Goal: Information Seeking & Learning: Learn about a topic

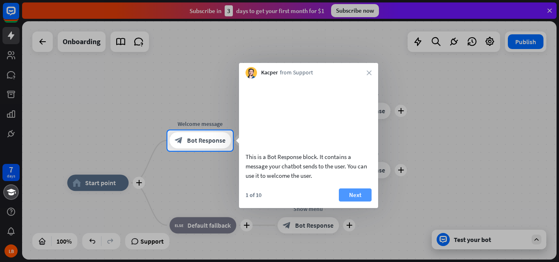
click at [350, 202] on button "Next" at bounding box center [355, 195] width 33 height 13
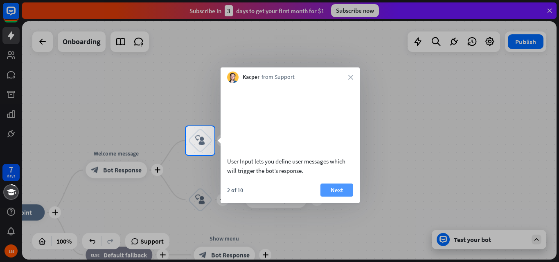
click at [346, 197] on button "Next" at bounding box center [336, 190] width 33 height 13
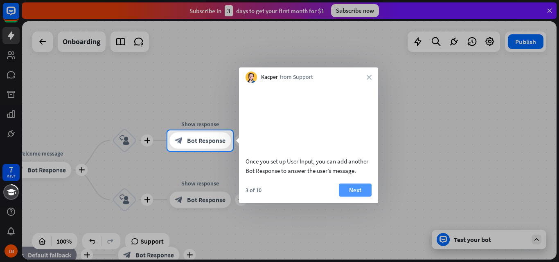
click at [348, 197] on button "Next" at bounding box center [355, 190] width 33 height 13
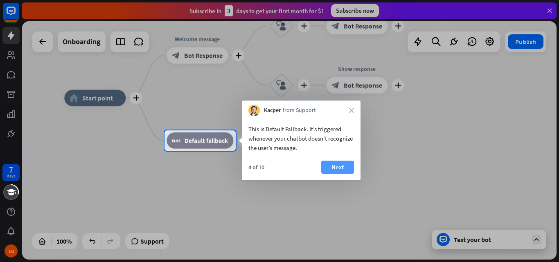
click at [346, 171] on button "Next" at bounding box center [337, 167] width 33 height 13
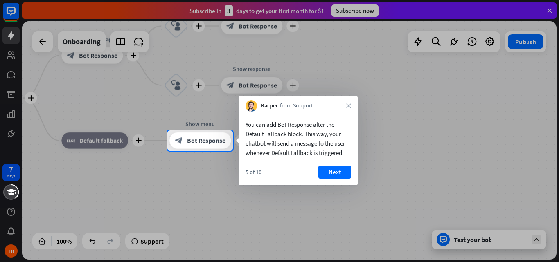
click at [346, 171] on button "Next" at bounding box center [334, 172] width 33 height 13
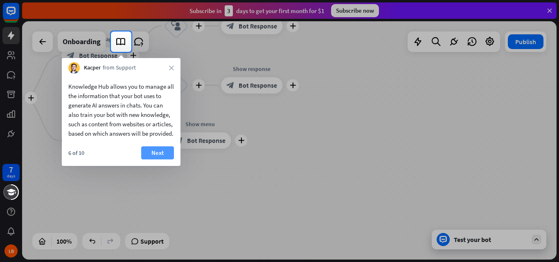
click at [167, 160] on button "Next" at bounding box center [157, 152] width 33 height 13
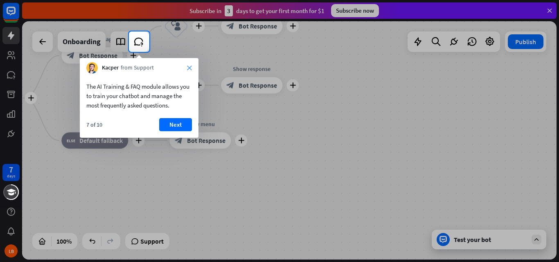
click at [188, 70] on icon "close" at bounding box center [189, 67] width 5 height 5
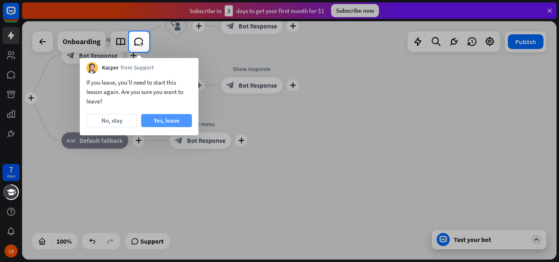
click at [172, 121] on button "Yes, leave" at bounding box center [166, 120] width 51 height 13
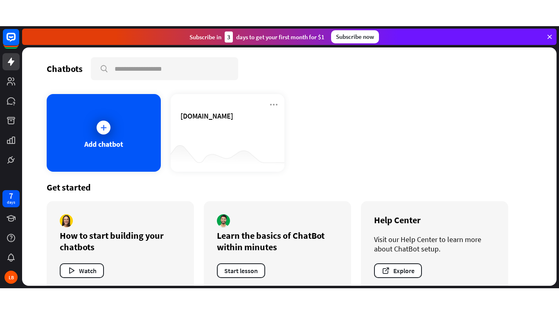
scroll to position [15, 0]
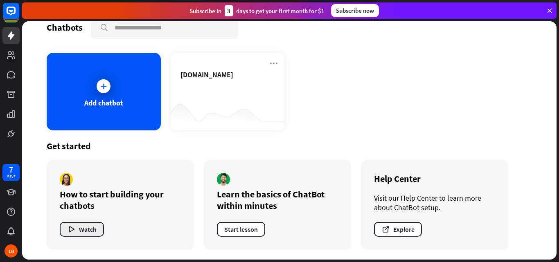
click at [70, 235] on button "Watch" at bounding box center [82, 229] width 44 height 15
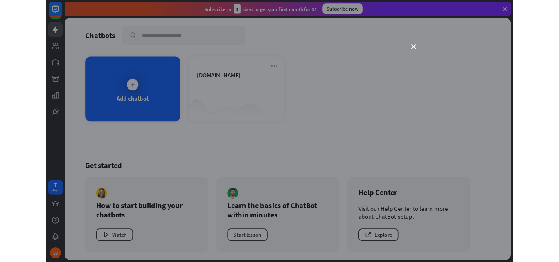
scroll to position [0, 0]
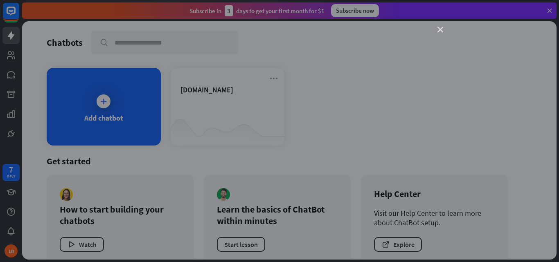
click at [441, 27] on icon "close" at bounding box center [440, 30] width 6 height 6
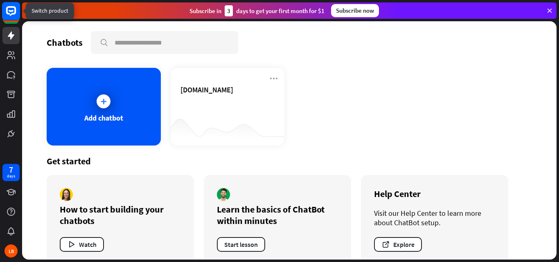
click at [12, 16] on rect at bounding box center [11, 11] width 18 height 18
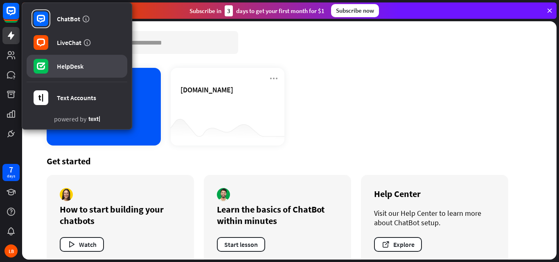
click at [62, 72] on link "HelpDesk" at bounding box center [77, 66] width 101 height 23
